Goal: Transaction & Acquisition: Book appointment/travel/reservation

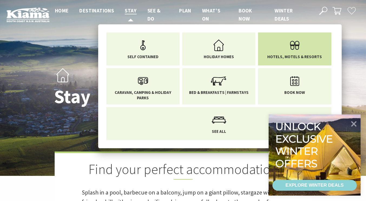
click at [294, 52] on icon "Main Menu" at bounding box center [295, 46] width 18 height 18
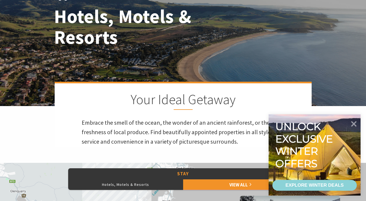
scroll to position [80, 0]
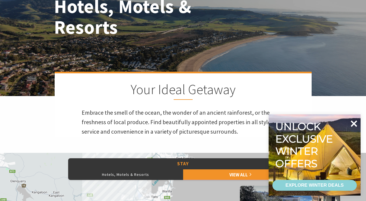
click at [355, 120] on icon at bounding box center [353, 123] width 13 height 13
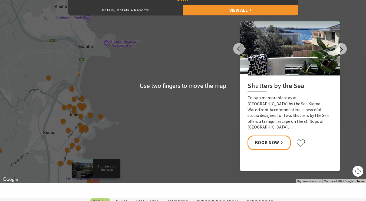
scroll to position [248, 0]
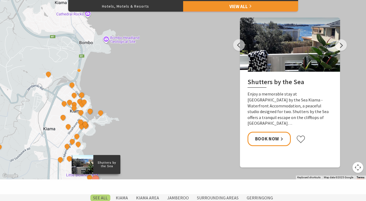
click at [160, 120] on div "Shutters by the Sea The Sebel Kiama Seaside Escape 1 Kiama Coast Holiday Parks …" at bounding box center [183, 82] width 366 height 195
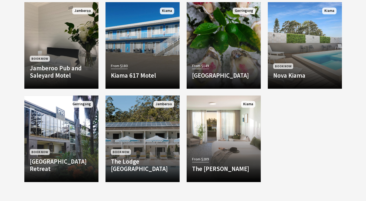
scroll to position [459, 0]
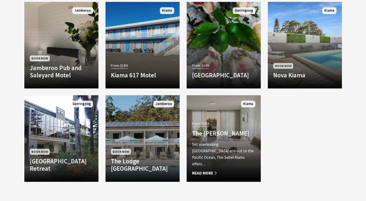
click at [208, 172] on span "Read More" at bounding box center [223, 173] width 63 height 6
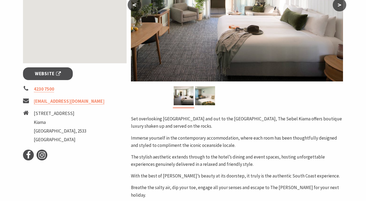
scroll to position [163, 0]
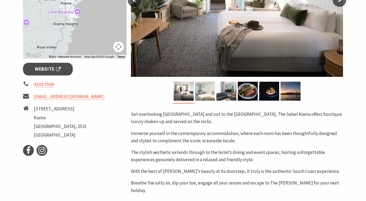
click at [203, 84] on img at bounding box center [205, 91] width 20 height 19
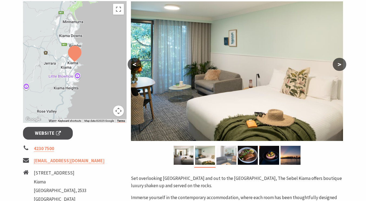
scroll to position [99, 0]
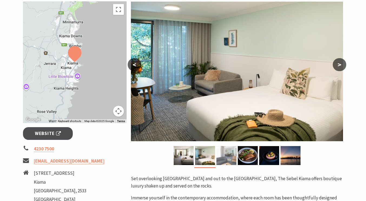
click at [228, 150] on img at bounding box center [226, 155] width 20 height 19
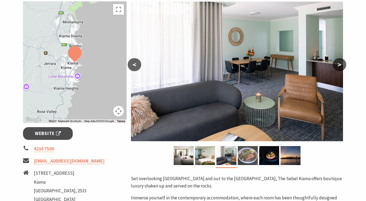
click at [246, 152] on img at bounding box center [248, 155] width 20 height 19
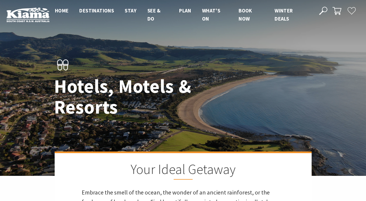
scroll to position [459, 0]
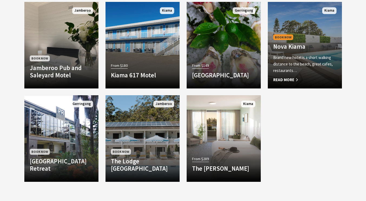
click at [286, 77] on span "Read More" at bounding box center [304, 80] width 63 height 6
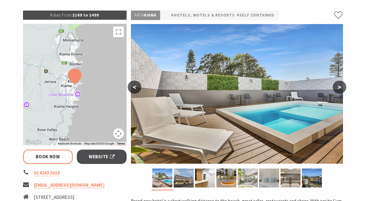
scroll to position [77, 0]
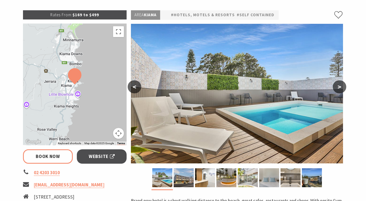
select select "3"
select select "2"
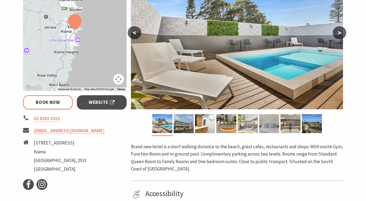
scroll to position [131, 0]
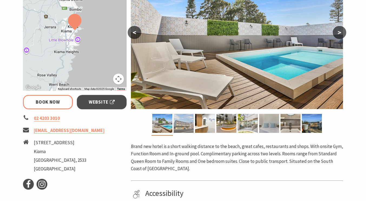
click at [183, 123] on img at bounding box center [184, 123] width 20 height 19
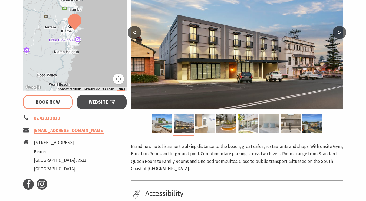
click at [204, 121] on img at bounding box center [205, 123] width 20 height 19
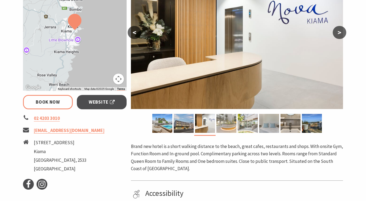
click at [222, 123] on img at bounding box center [226, 123] width 20 height 19
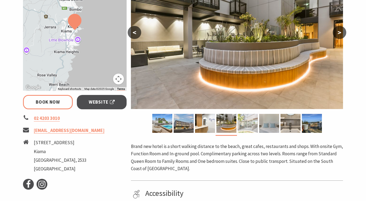
click at [247, 124] on img at bounding box center [248, 123] width 20 height 19
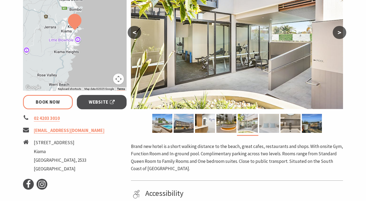
click at [269, 121] on img at bounding box center [269, 123] width 20 height 19
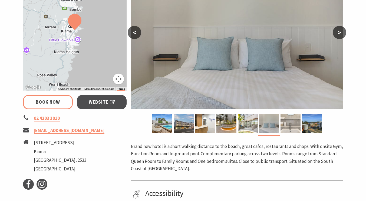
click at [291, 123] on img at bounding box center [291, 123] width 20 height 19
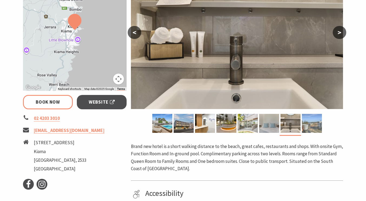
click at [312, 121] on img at bounding box center [312, 123] width 20 height 19
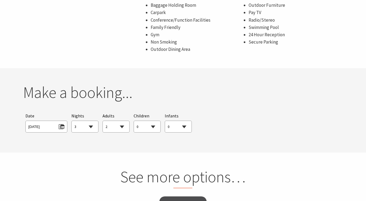
scroll to position [369, 0]
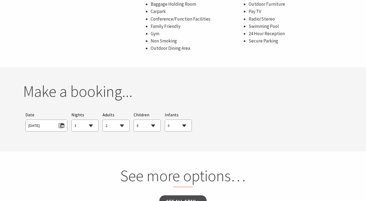
click at [90, 124] on select "1 2 3 4 5 6 7 8 9 10 11 12 13 14 15 16 17 18 19 20 21 22 23 24 25 26 27 28 29 30" at bounding box center [85, 126] width 27 height 12
click at [72, 120] on select "1 2 3 4 5 6 7 8 9 10 11 12 13 14 15 16 17 18 19 20 21 22 23 24 25 26 27 28 29 30" at bounding box center [85, 126] width 27 height 12
click at [90, 123] on select "1 2 3 4 5 6 7 8 9 10 11 12 13 14 15 16 17 18 19 20 21 22 23 24 25 26 27 28 29 30" at bounding box center [85, 126] width 27 height 12
click at [72, 120] on select "1 2 3 4 5 6 7 8 9 10 11 12 13 14 15 16 17 18 19 20 21 22 23 24 25 26 27 28 29 30" at bounding box center [85, 126] width 27 height 12
click at [61, 124] on span "Mon 25/08/2025" at bounding box center [46, 124] width 36 height 7
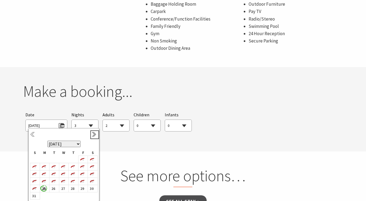
click at [93, 134] on link "Next" at bounding box center [95, 135] width 6 height 6
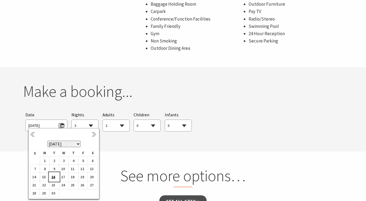
click at [53, 177] on b "16" at bounding box center [53, 176] width 7 height 7
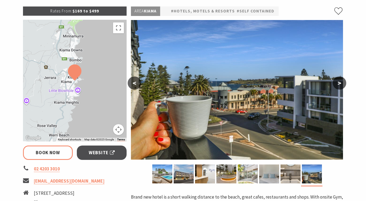
scroll to position [80, 0]
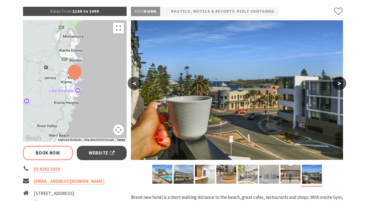
select select "3"
